Goal: Task Accomplishment & Management: Complete application form

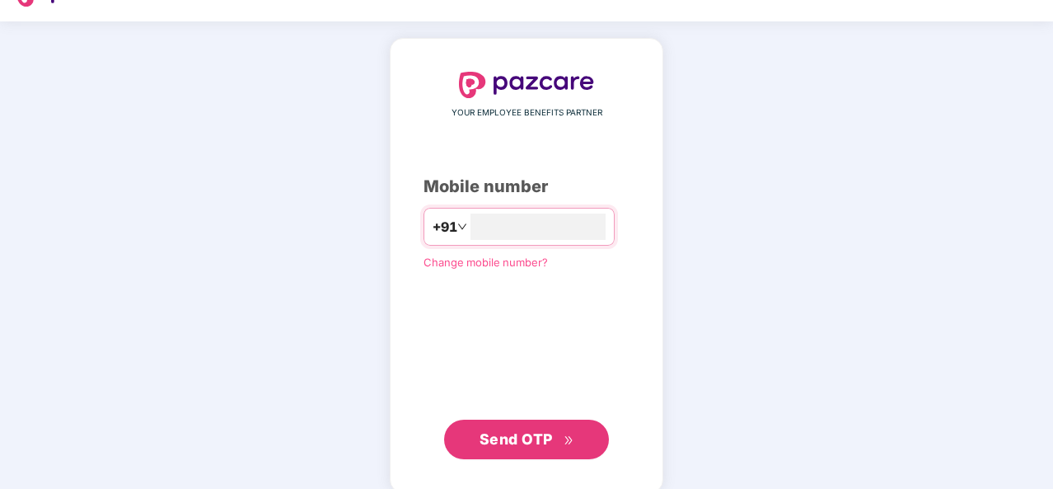
scroll to position [56, 0]
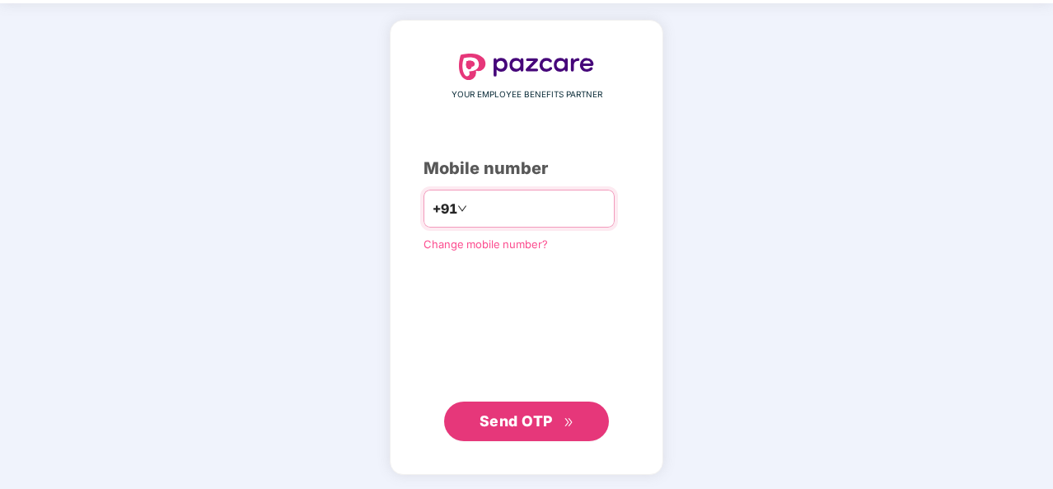
drag, startPoint x: 481, startPoint y: 212, endPoint x: 484, endPoint y: 225, distance: 13.6
click at [481, 212] on input "number" at bounding box center [538, 208] width 135 height 26
type input "**********"
click at [513, 428] on span "Send OTP" at bounding box center [527, 421] width 95 height 23
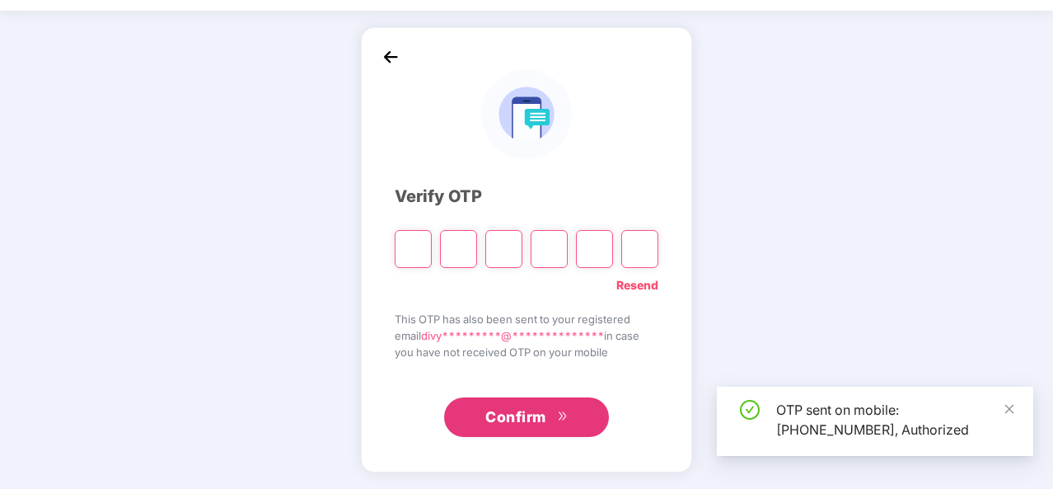
scroll to position [48, 0]
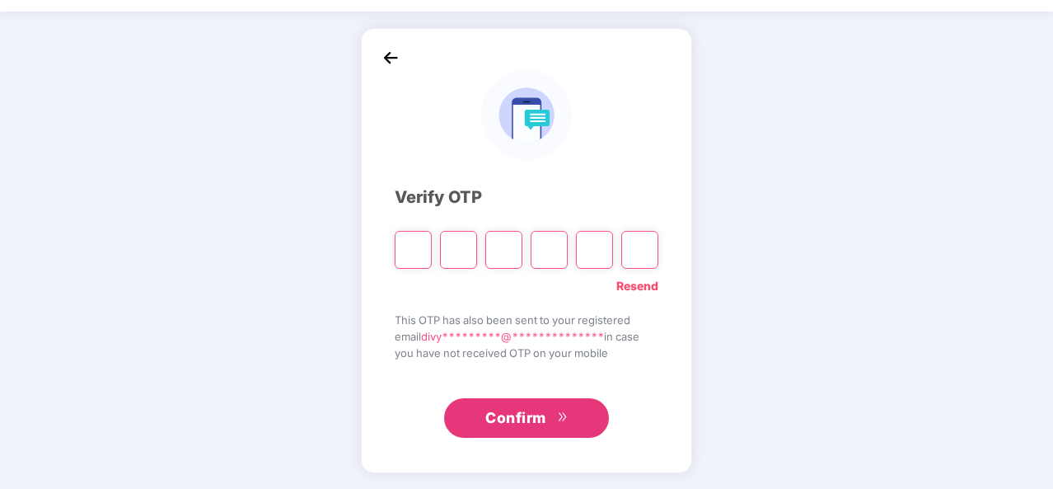
type input "*"
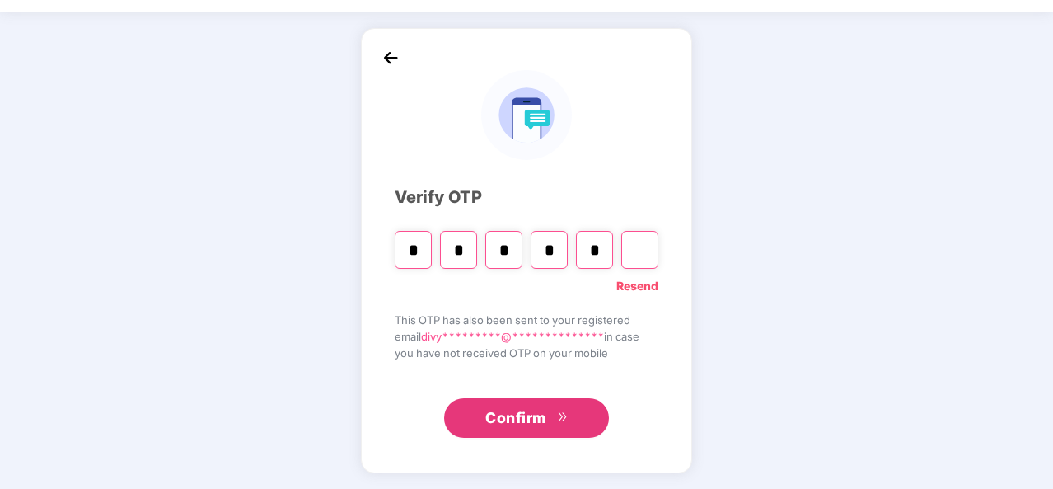
type input "*"
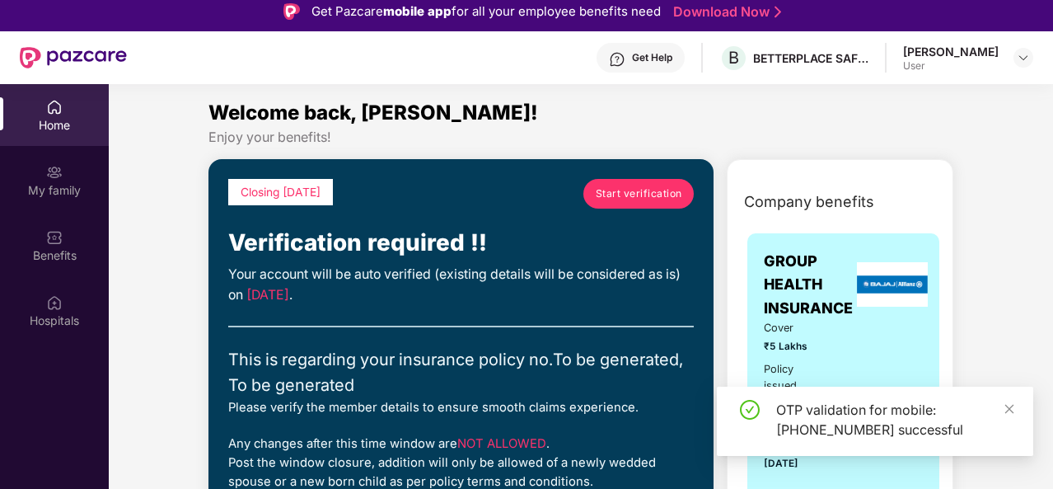
scroll to position [0, 0]
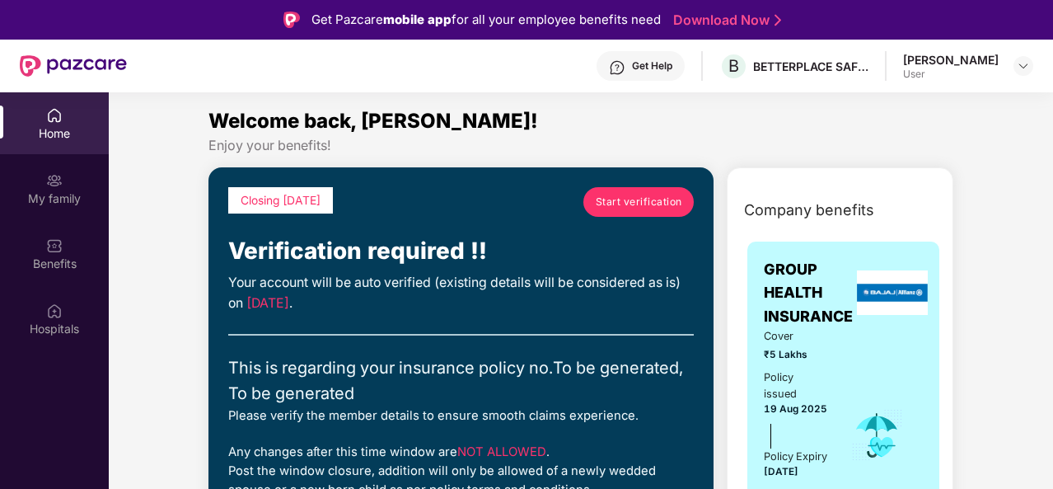
click at [620, 205] on span "Start verification" at bounding box center [639, 202] width 87 height 16
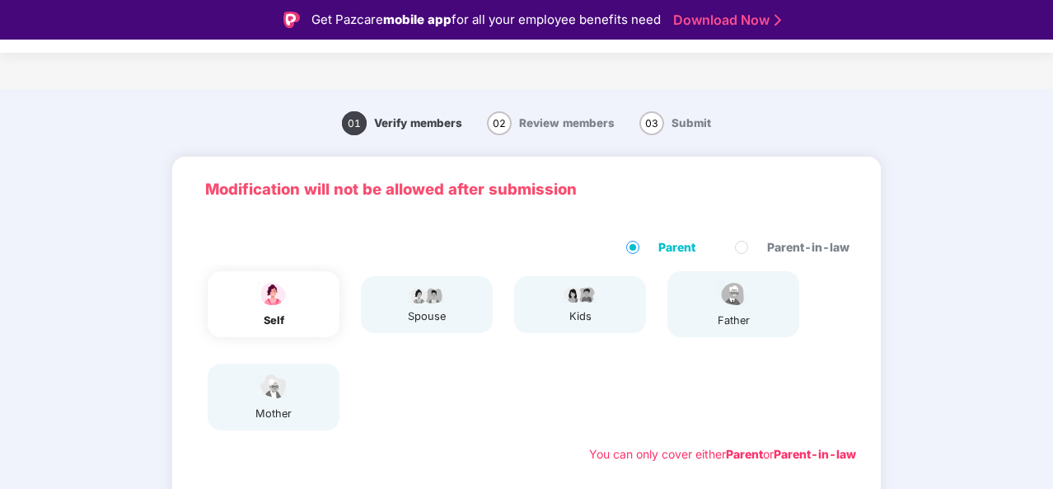
click at [312, 312] on div "self" at bounding box center [274, 304] width 132 height 66
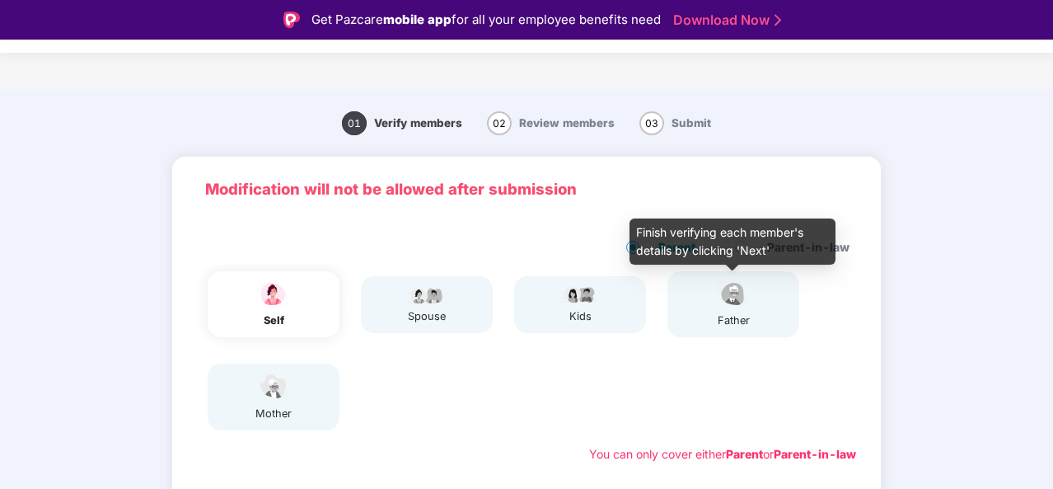
click at [713, 302] on img at bounding box center [733, 293] width 41 height 29
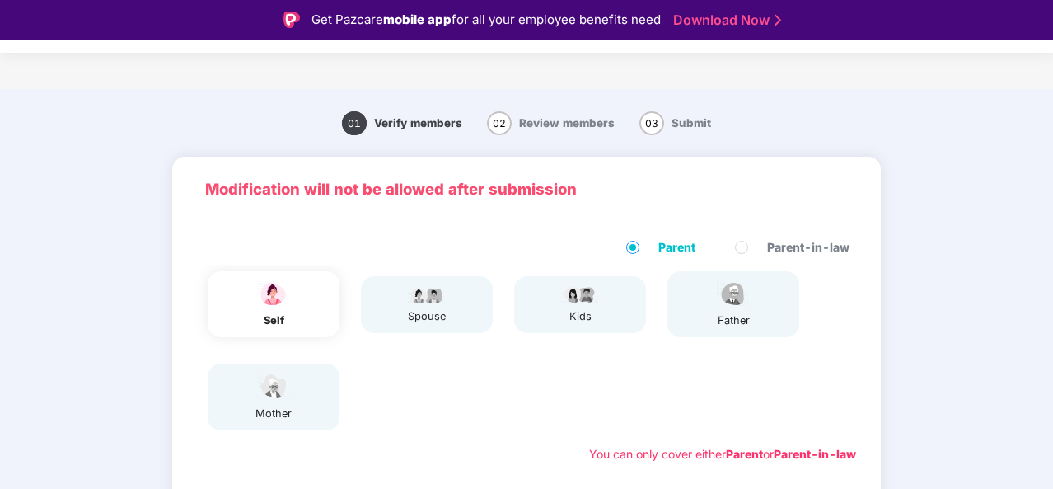
drag, startPoint x: 326, startPoint y: 393, endPoint x: 338, endPoint y: 390, distance: 12.0
click at [326, 393] on div "mother" at bounding box center [274, 396] width 132 height 66
click at [698, 237] on div "Parent Parent-in-law self spouse kids father mother You can only cover either P…" at bounding box center [526, 351] width 709 height 258
click at [668, 243] on span "Parent" at bounding box center [677, 247] width 50 height 18
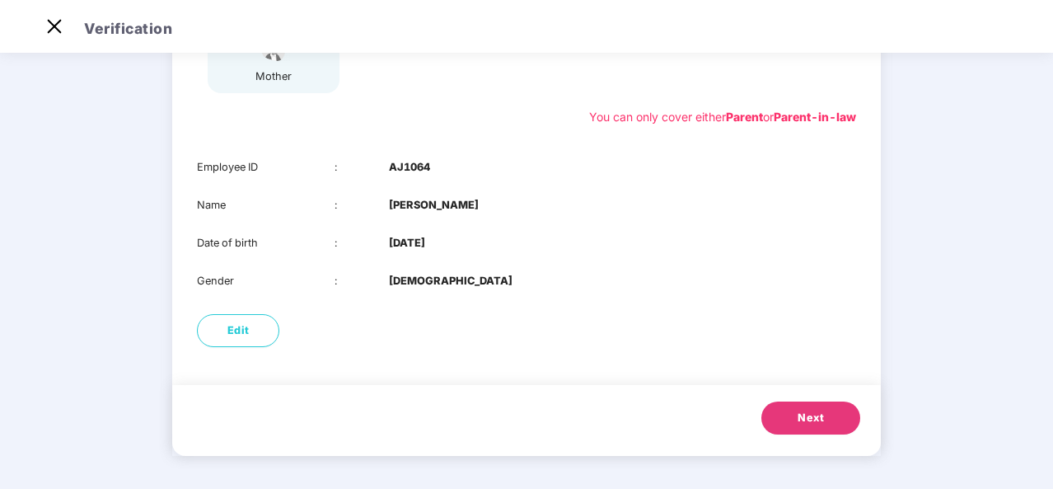
click at [808, 424] on span "Next" at bounding box center [811, 418] width 26 height 16
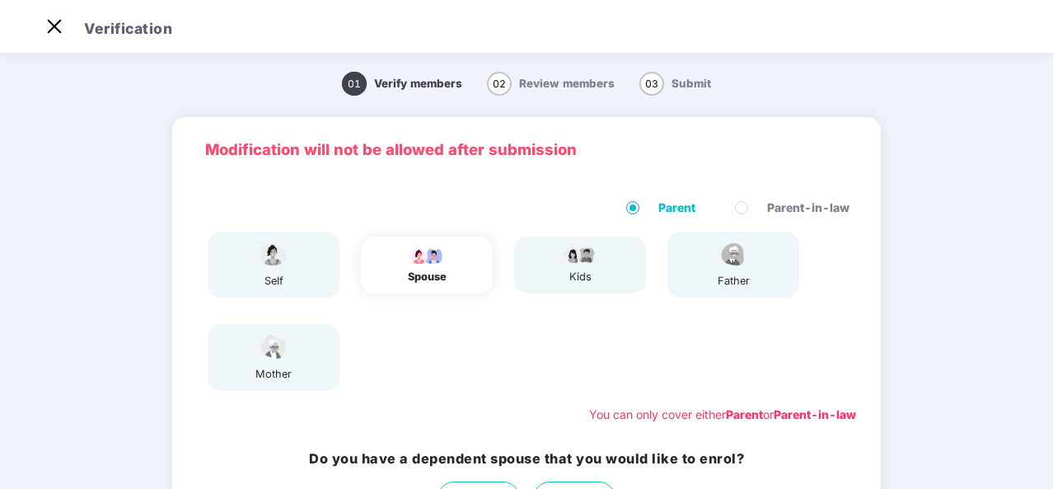
click at [411, 87] on span "Verify members" at bounding box center [418, 83] width 88 height 13
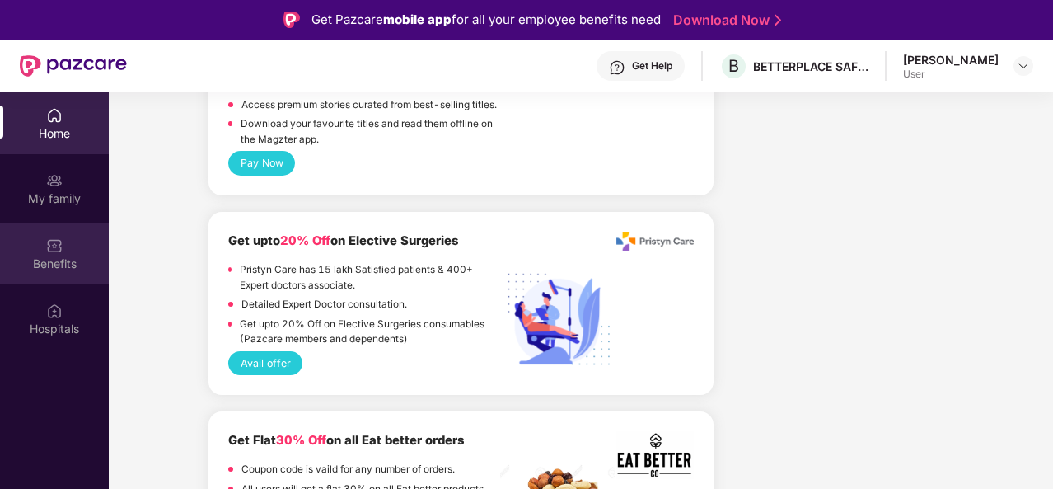
scroll to position [2967, 0]
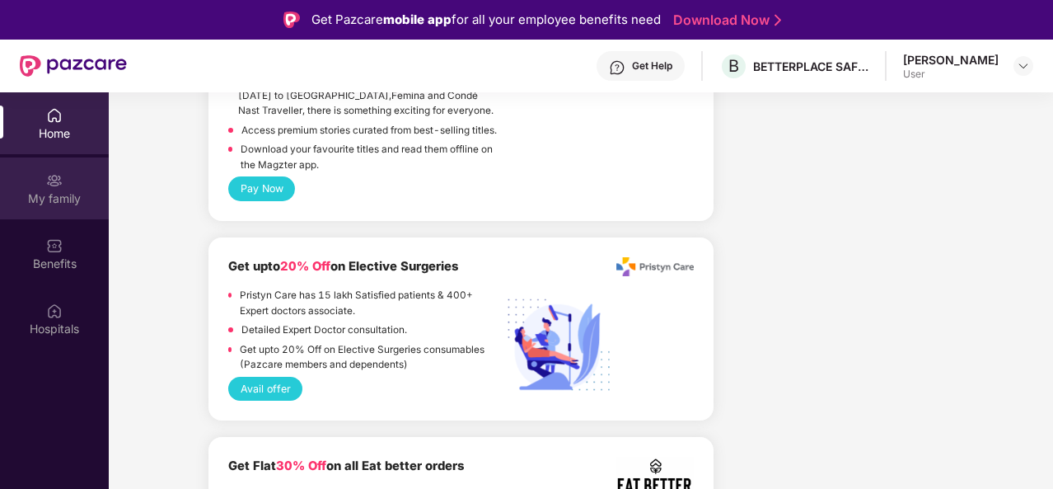
click at [82, 205] on div "My family" at bounding box center [54, 198] width 109 height 16
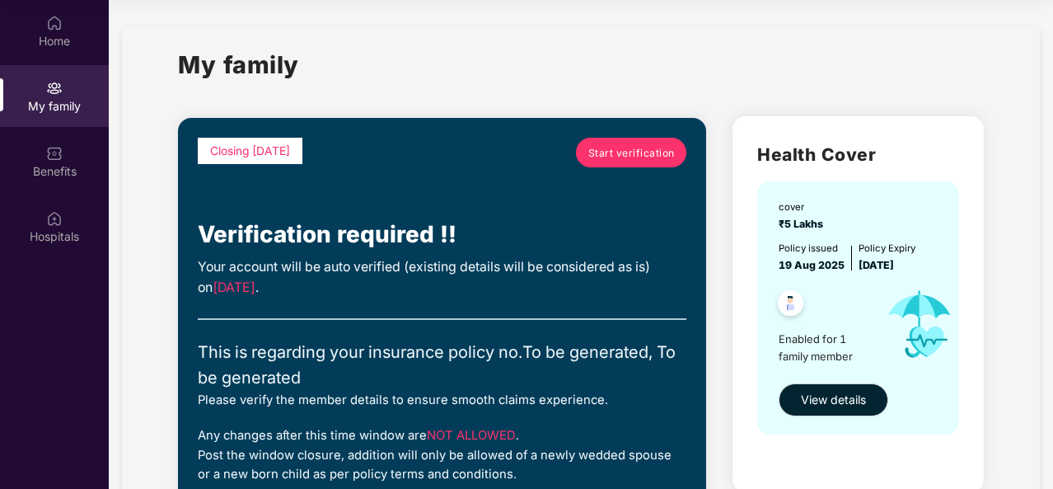
click at [612, 163] on link "Start verification" at bounding box center [631, 153] width 110 height 30
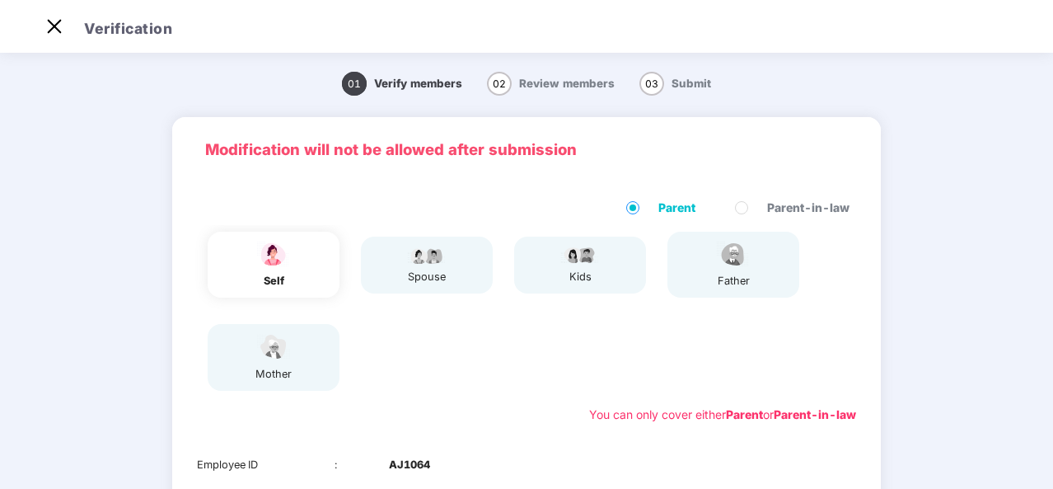
scroll to position [40, 0]
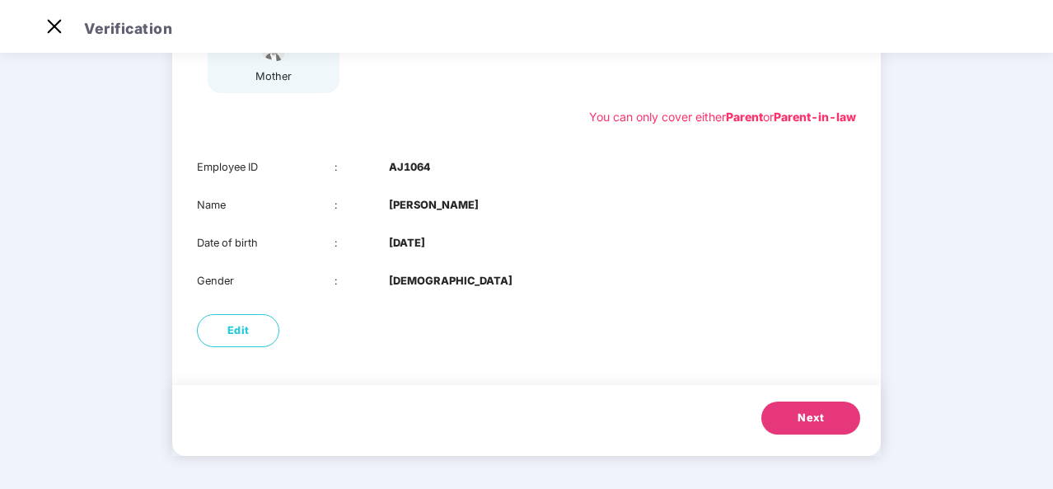
click at [823, 415] on span "Next" at bounding box center [811, 418] width 26 height 16
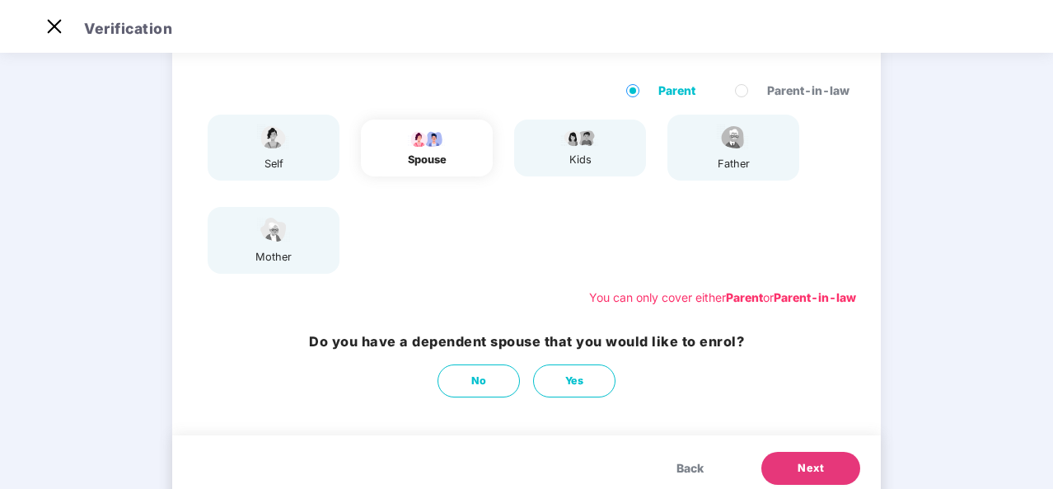
scroll to position [74, 0]
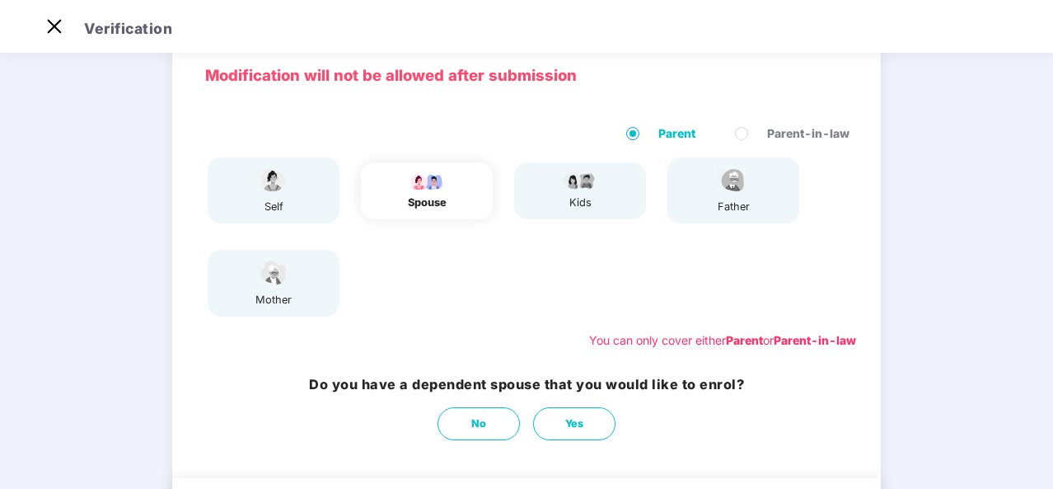
click at [279, 264] on img at bounding box center [273, 272] width 41 height 29
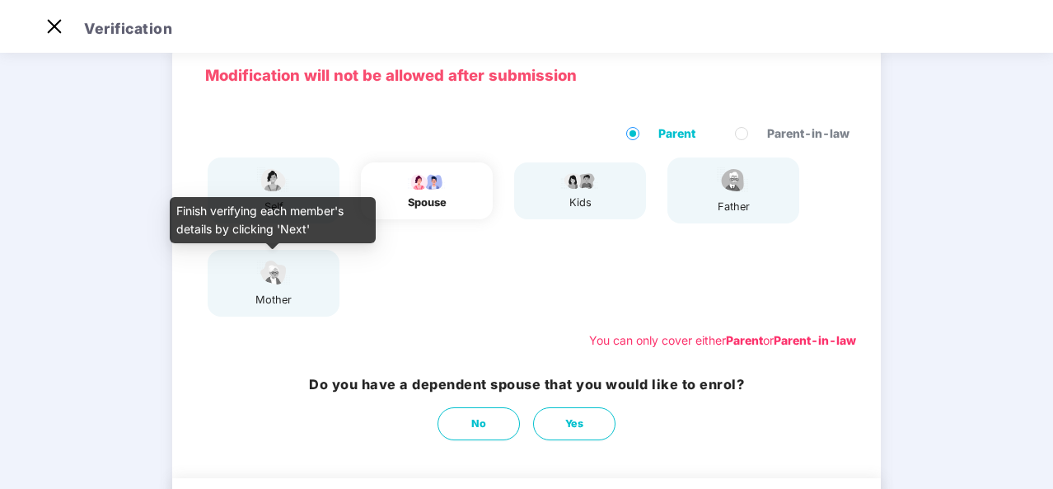
click at [765, 196] on div "father" at bounding box center [734, 190] width 132 height 66
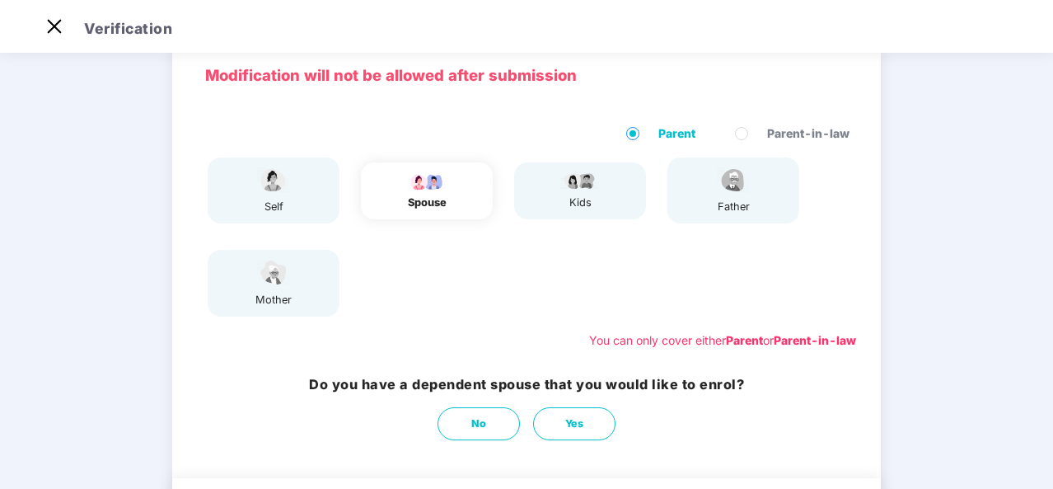
scroll to position [167, 0]
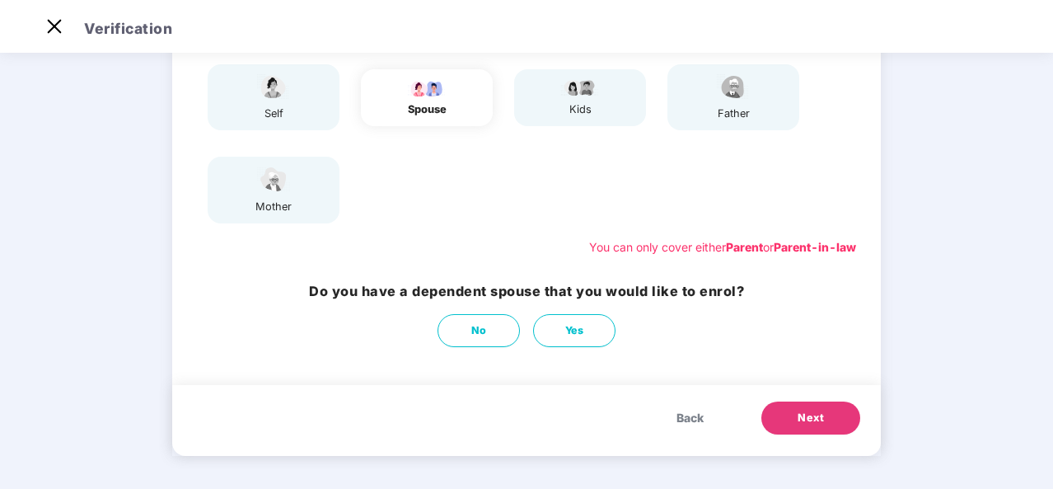
click at [816, 424] on span "Next" at bounding box center [811, 418] width 26 height 16
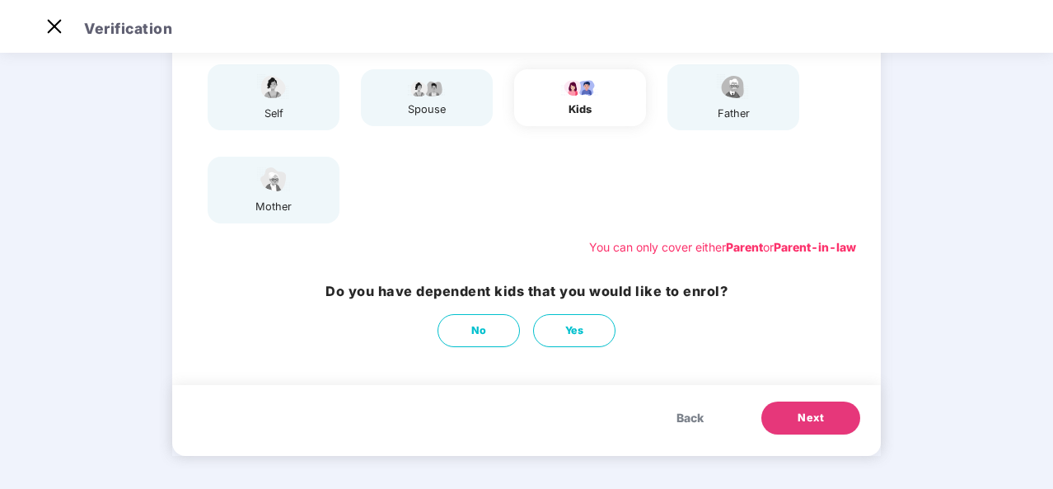
click at [809, 409] on button "Next" at bounding box center [811, 417] width 99 height 33
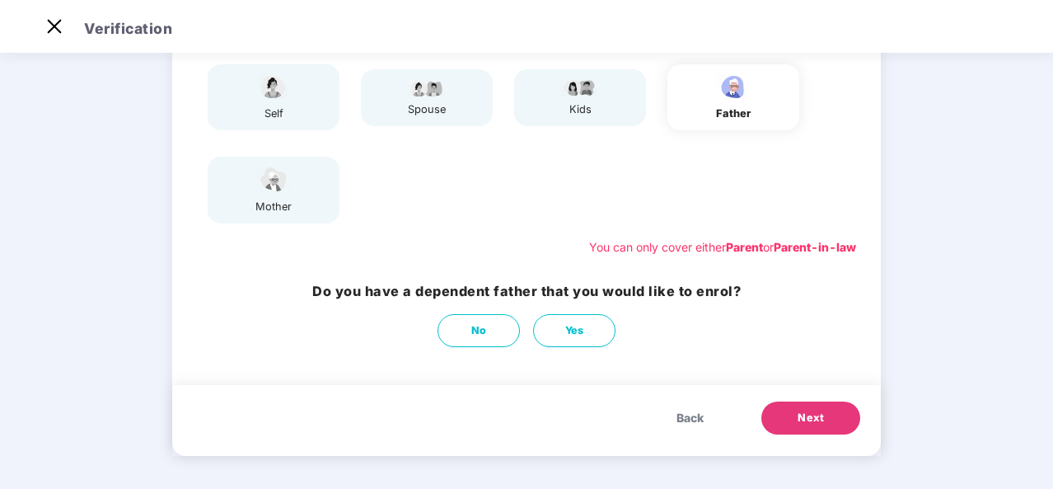
click at [688, 415] on span "Back" at bounding box center [690, 418] width 27 height 18
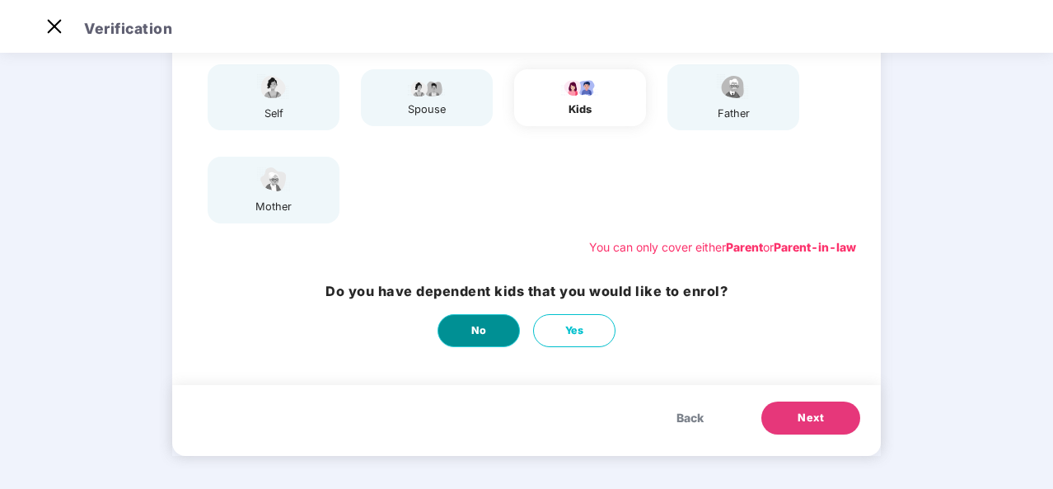
click at [481, 331] on span "No" at bounding box center [479, 330] width 16 height 16
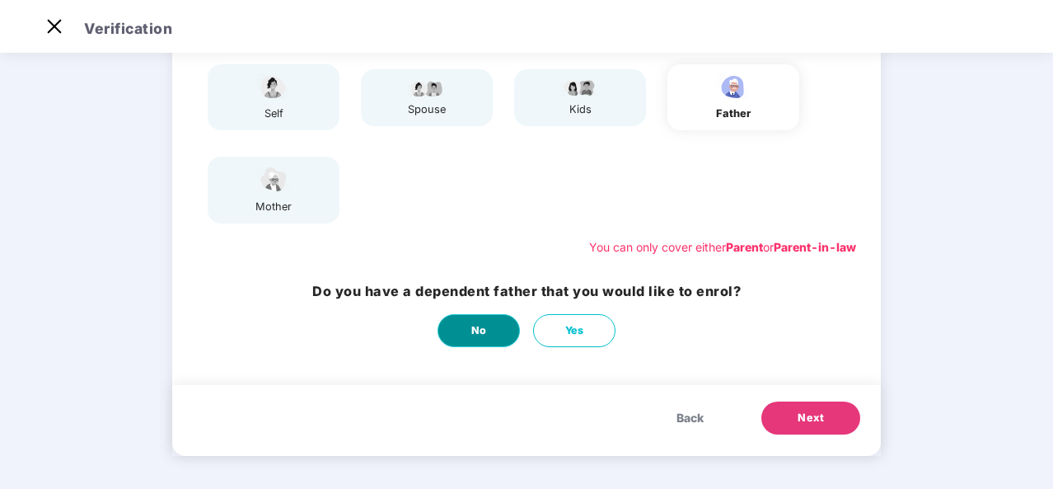
scroll to position [0, 0]
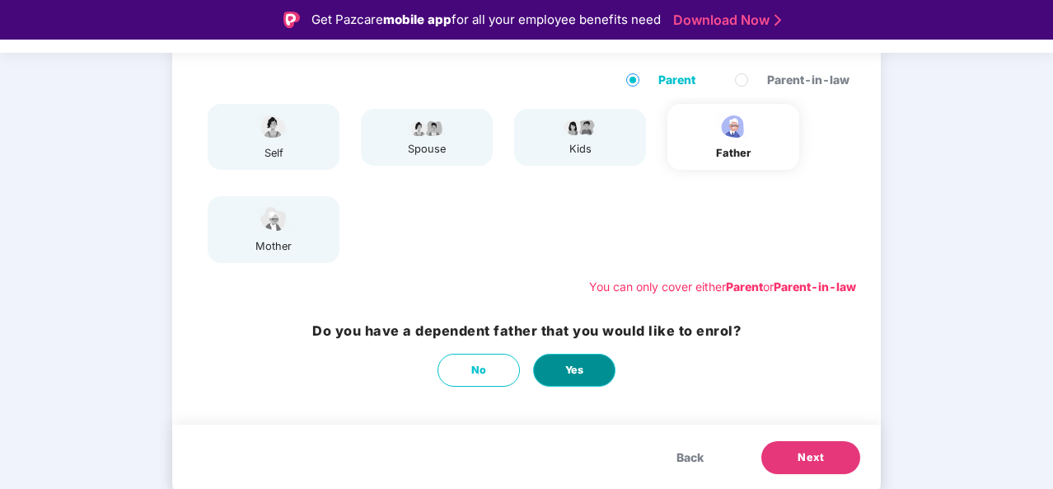
click at [591, 378] on button "Yes" at bounding box center [574, 370] width 82 height 33
select select "****"
